Goal: Transaction & Acquisition: Purchase product/service

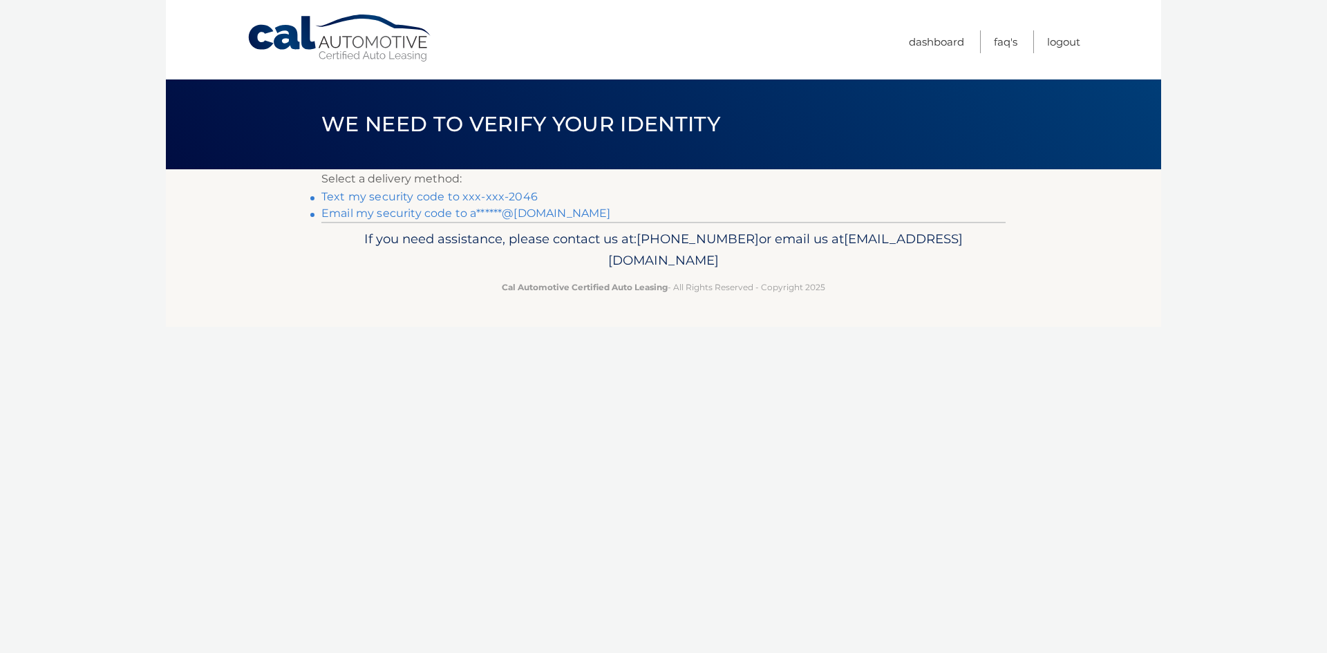
click at [426, 214] on link "Email my security code to a******@[DOMAIN_NAME]" at bounding box center [466, 213] width 290 height 13
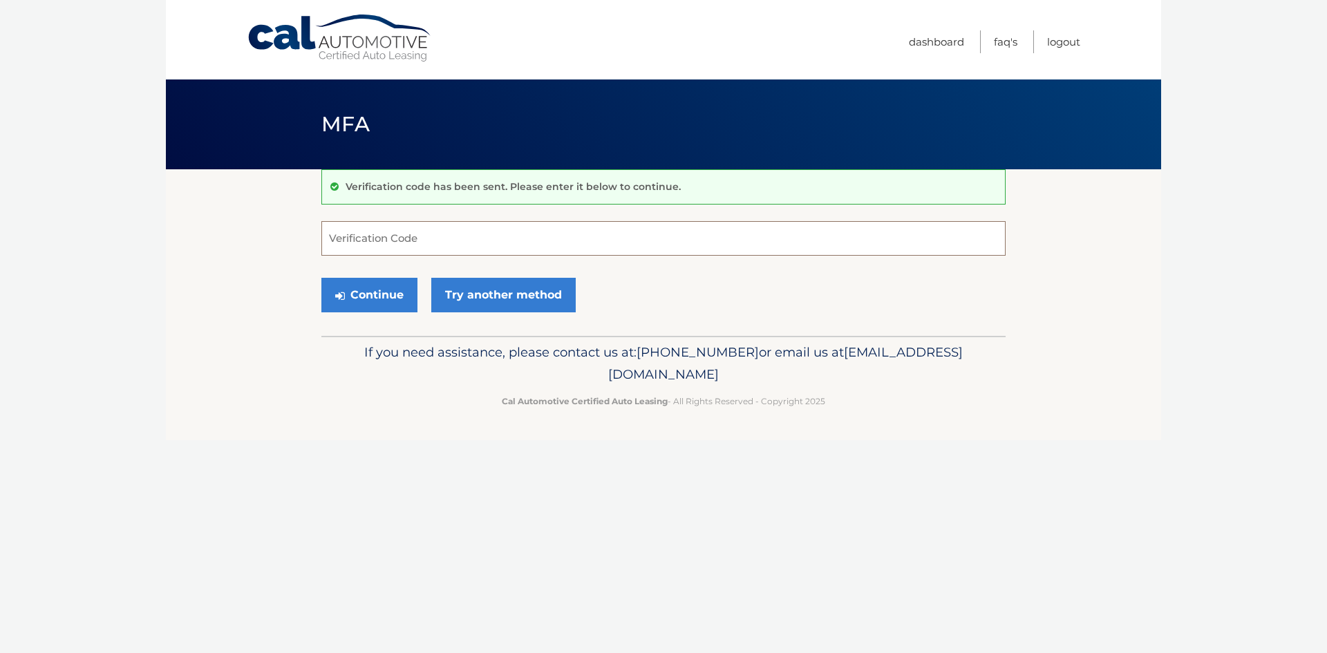
click at [392, 241] on input "Verification Code" at bounding box center [663, 238] width 684 height 35
paste input "544939"
type input "544939"
click at [388, 298] on button "Continue" at bounding box center [369, 295] width 96 height 35
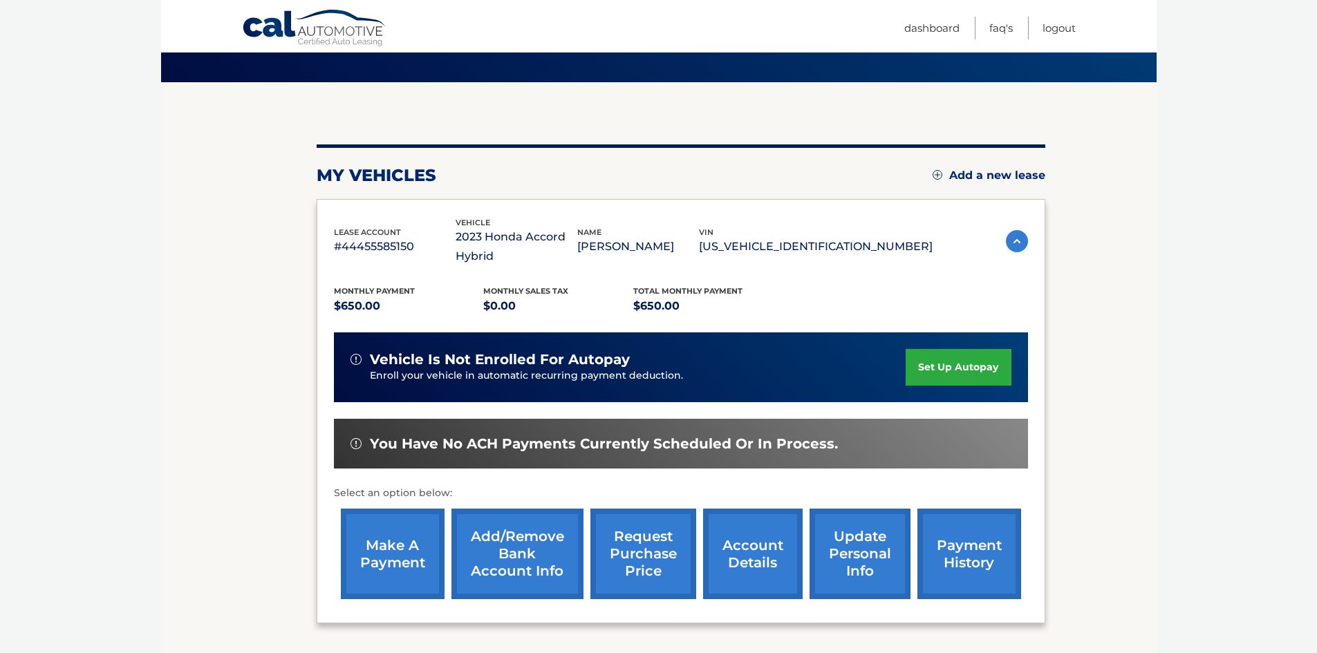
scroll to position [204, 0]
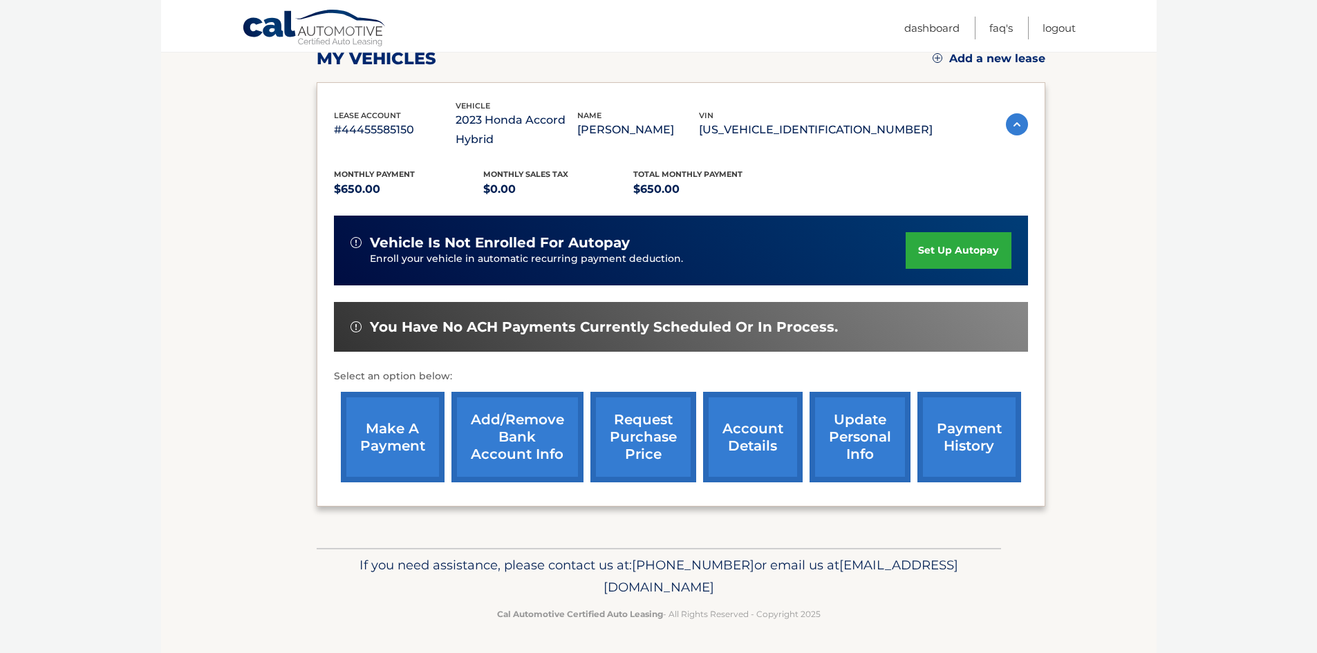
click at [397, 440] on link "make a payment" at bounding box center [393, 437] width 104 height 91
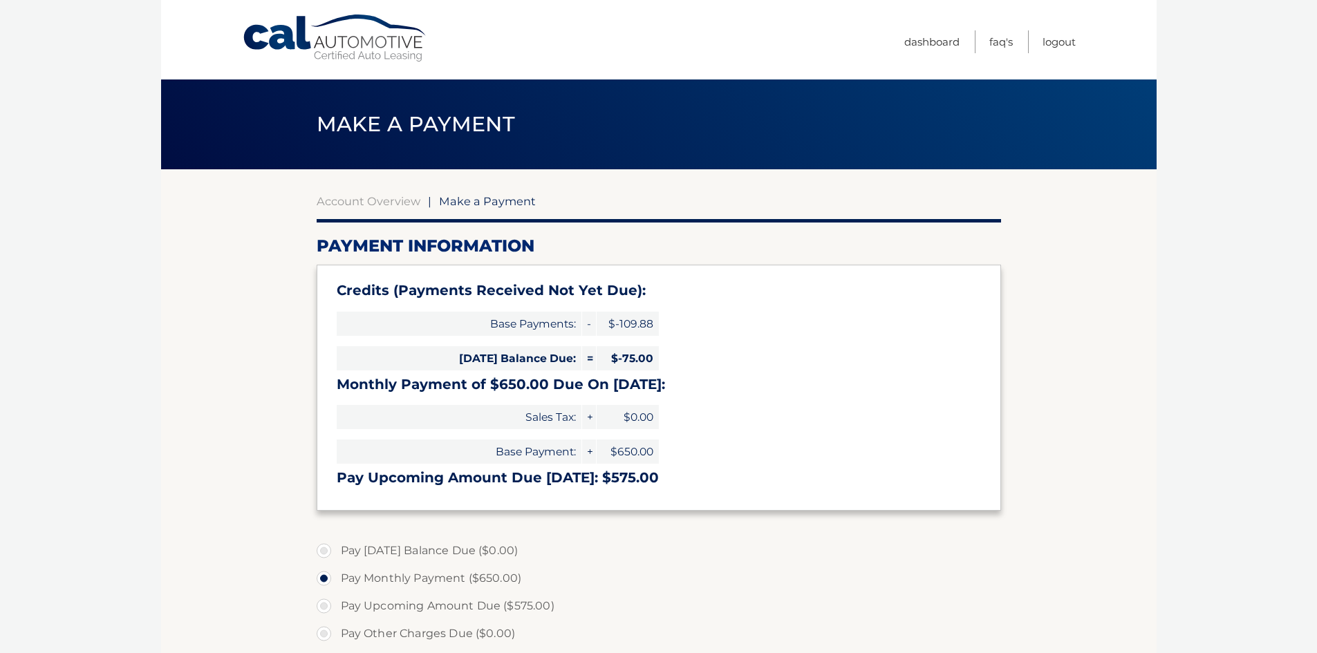
select select "MDJmYTcwNzgtNWM2ZS00YjE4LTg5NWItNWQ1NzVkNWM0Mzdl"
click at [225, 466] on section "Account Overview | Make a Payment Payment Information Credits (Payments Receive…" at bounding box center [658, 555] width 995 height 772
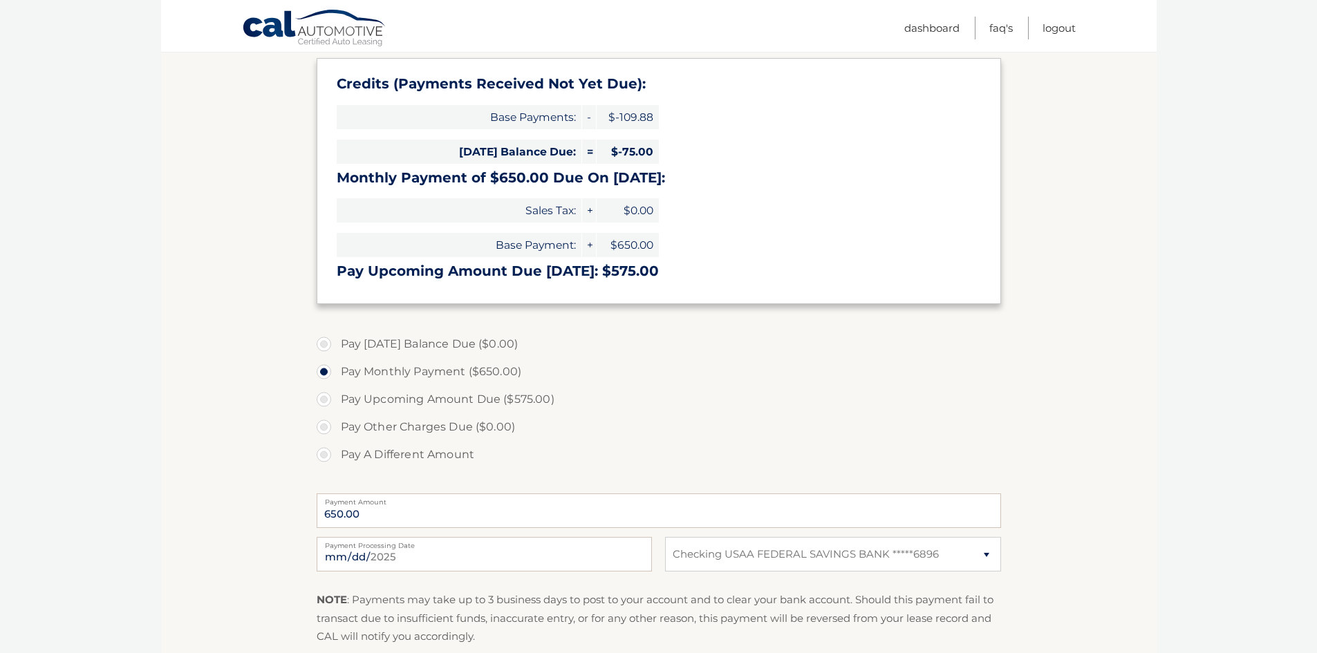
scroll to position [207, 0]
drag, startPoint x: 365, startPoint y: 512, endPoint x: 314, endPoint y: 511, distance: 51.2
click at [306, 514] on section "Account Overview | Make a Payment Payment Information Credits (Payments Receive…" at bounding box center [658, 348] width 995 height 772
click at [330, 454] on label "Pay A Different Amount" at bounding box center [659, 454] width 684 height 28
click at [330, 454] on input "Pay A Different Amount" at bounding box center [329, 451] width 14 height 22
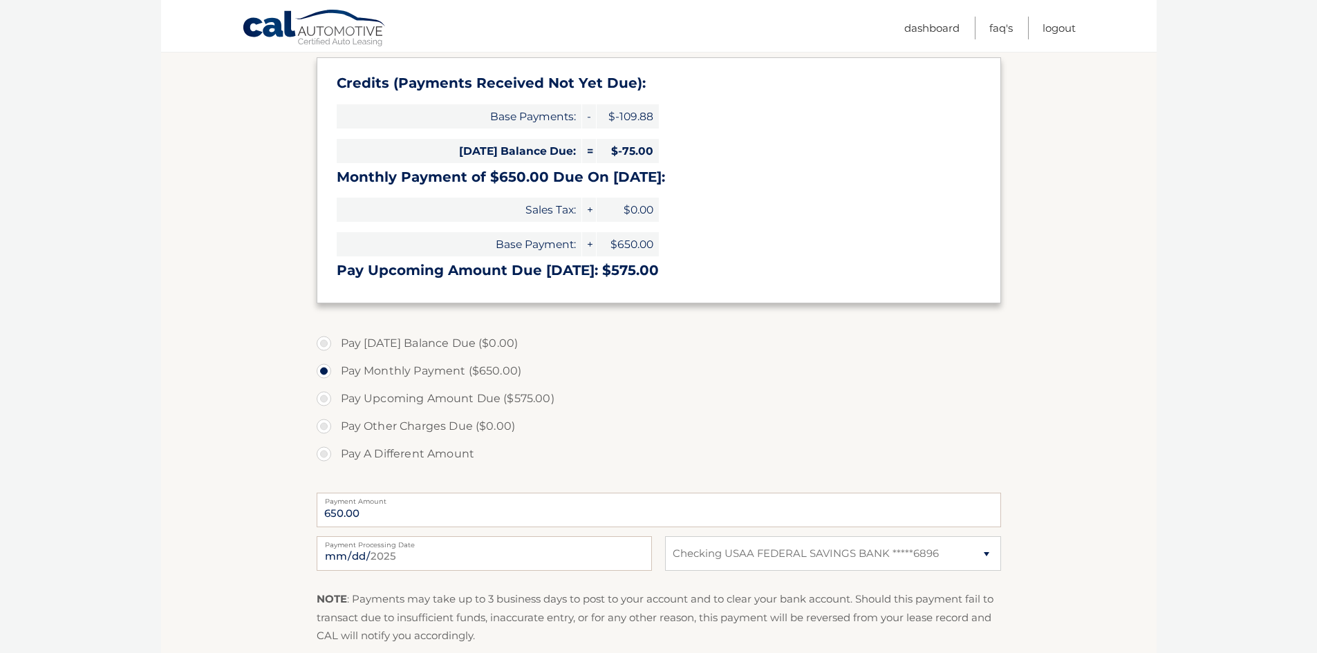
radio input "true"
type input "700"
click at [490, 558] on input "2025-09-25" at bounding box center [484, 553] width 335 height 35
type input "2025-10-03"
click at [989, 552] on select "Select Bank Account Checking USAA FEDERAL SAVINGS BANK *****6896" at bounding box center [832, 553] width 335 height 35
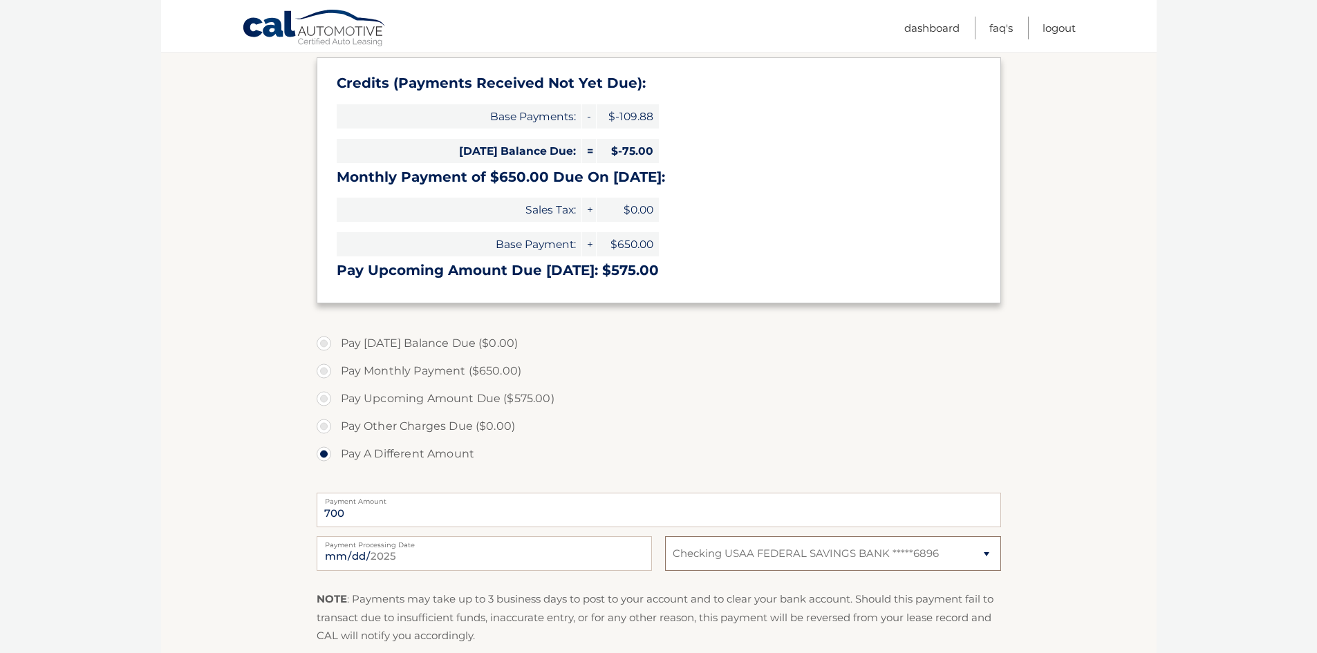
click at [989, 551] on select "Select Bank Account Checking USAA FEDERAL SAVINGS BANK *****6896" at bounding box center [832, 553] width 335 height 35
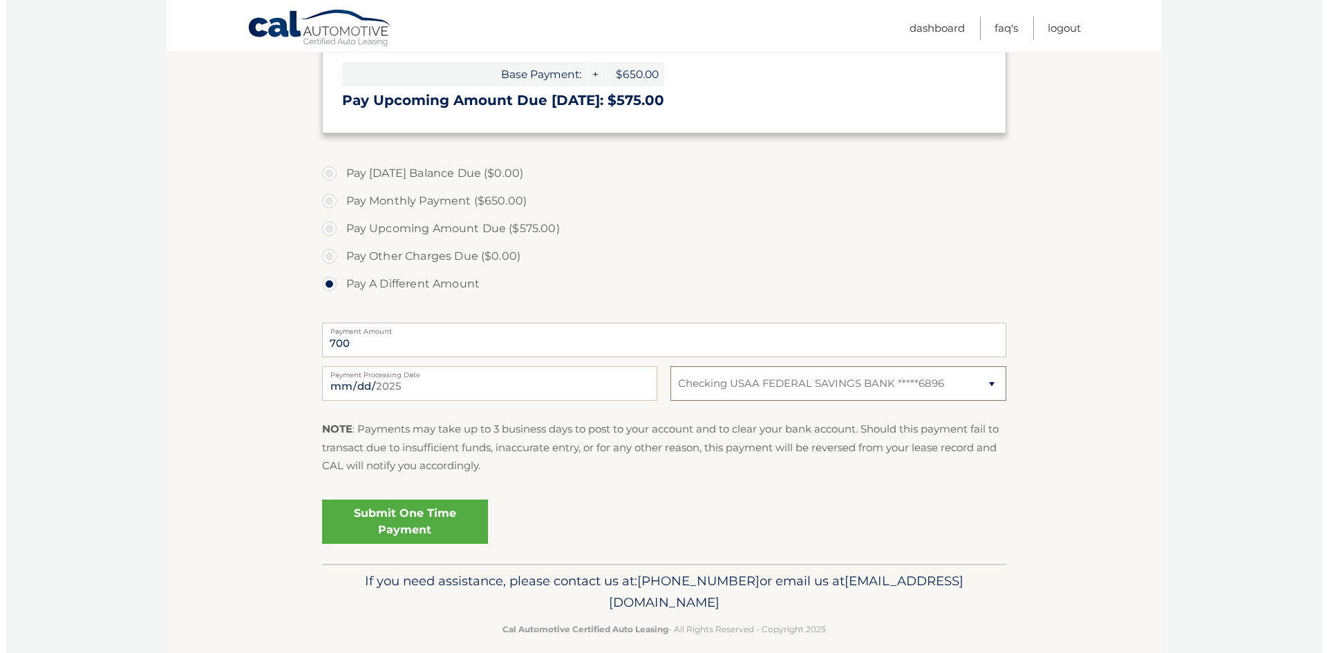
scroll to position [393, 0]
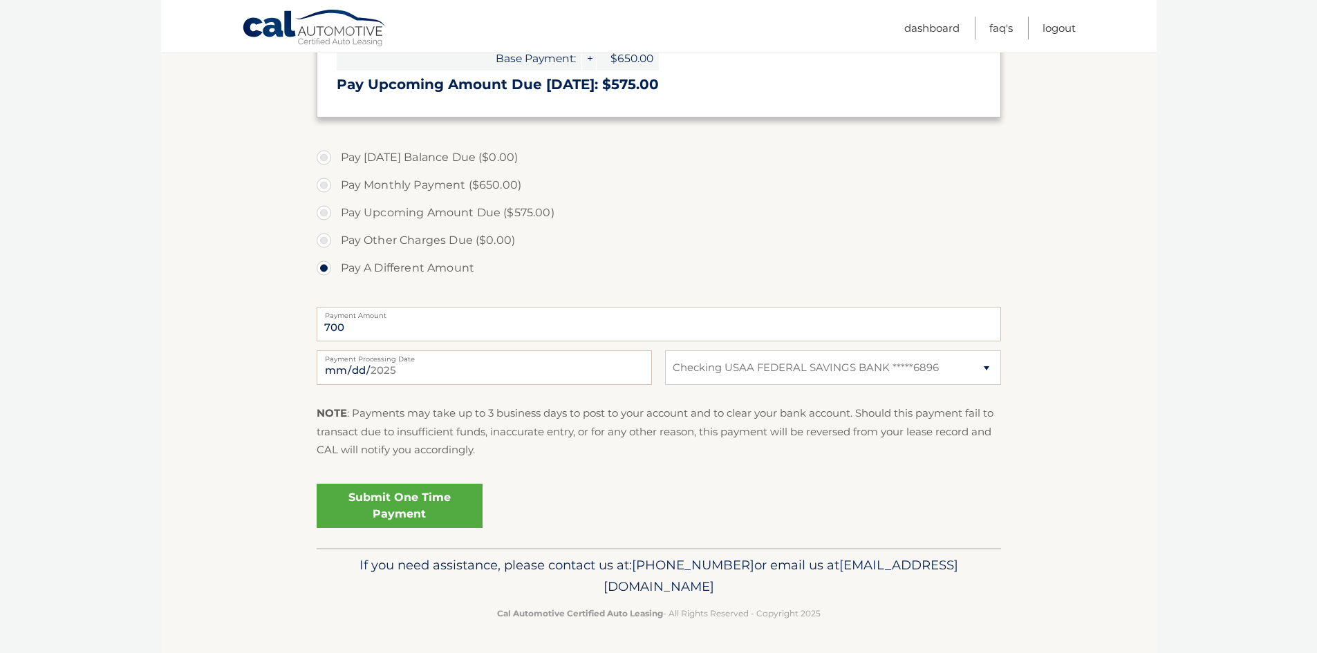
click at [396, 503] on link "Submit One Time Payment" at bounding box center [400, 506] width 166 height 44
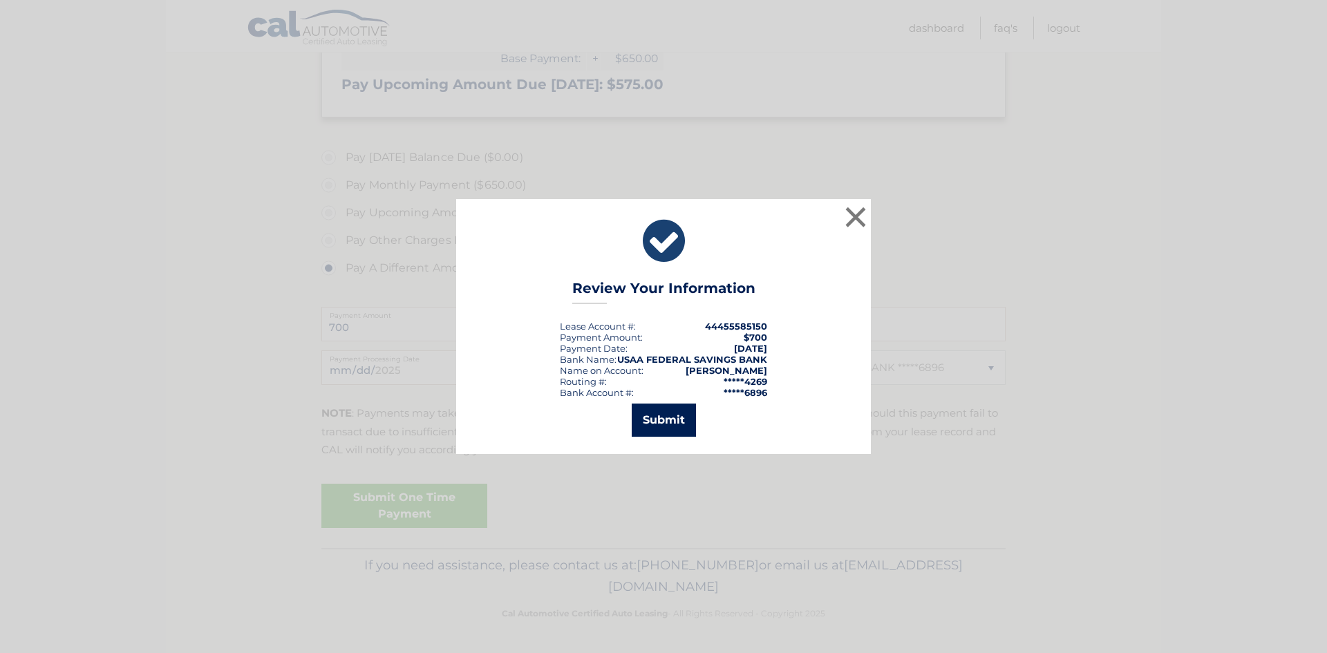
click at [666, 421] on button "Submit" at bounding box center [664, 420] width 64 height 33
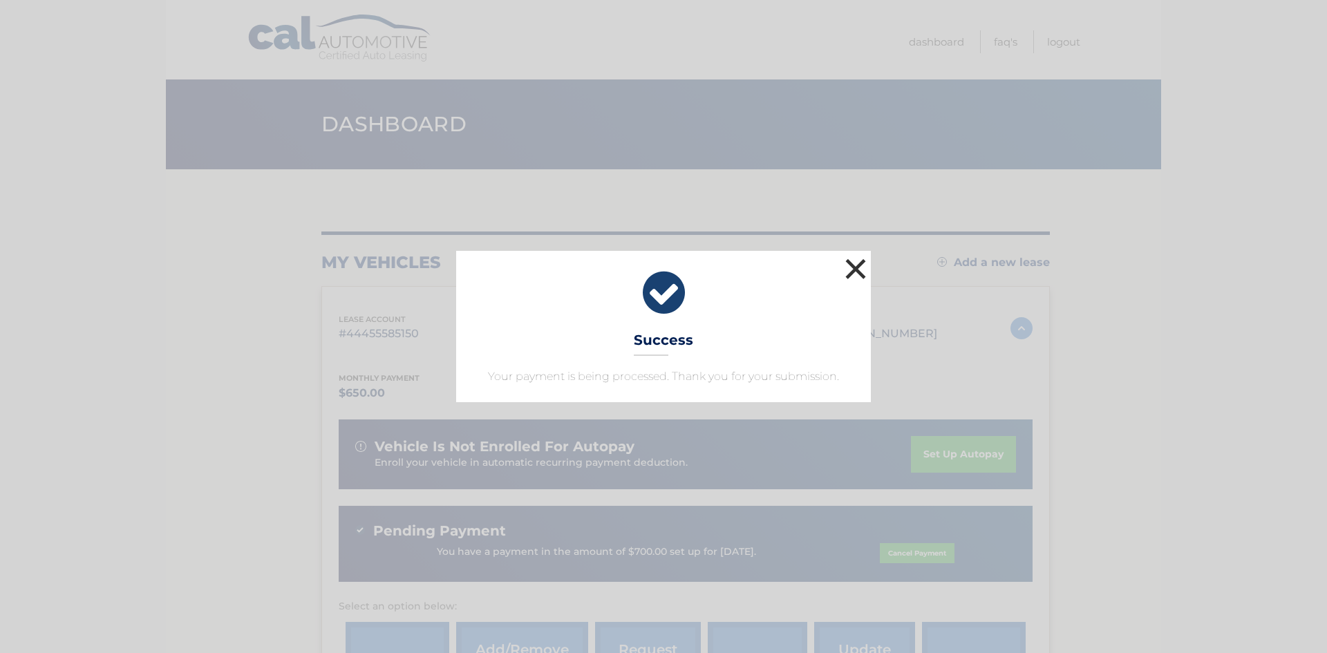
click at [856, 263] on button "×" at bounding box center [856, 269] width 28 height 28
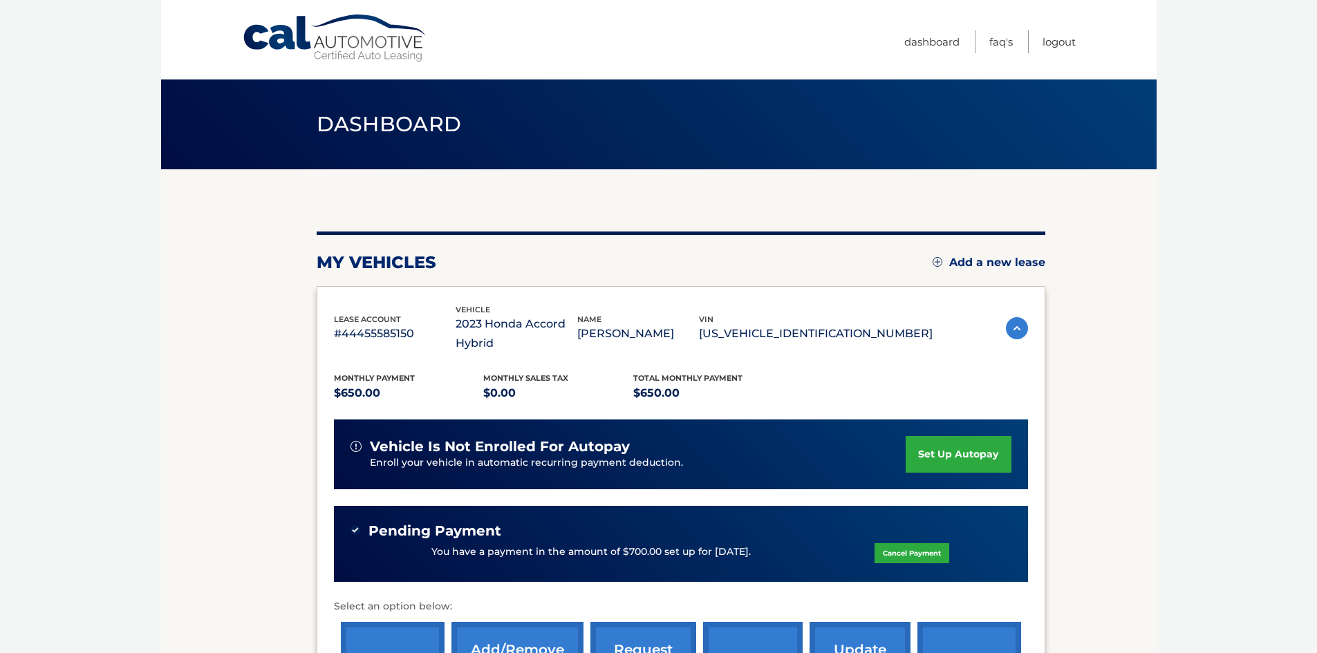
click at [94, 488] on body "Cal Automotive Menu Dashboard FAQ's Logout" at bounding box center [658, 326] width 1317 height 653
